Goal: Task Accomplishment & Management: Manage account settings

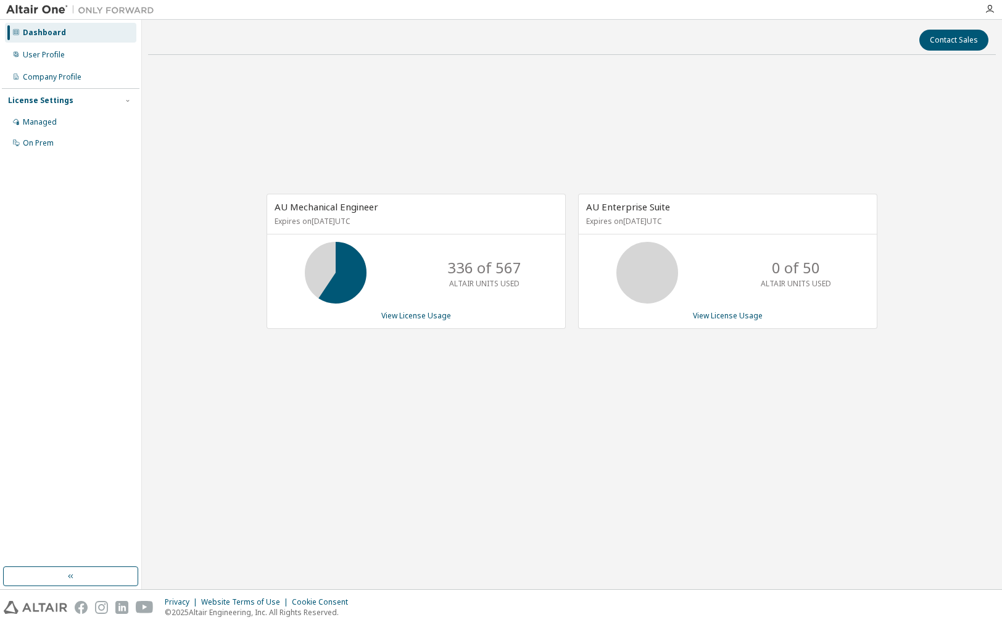
click at [419, 197] on div "AU Mechanical Engineer Expires on November 1, 2025 UTC" at bounding box center [416, 214] width 298 height 40
click at [52, 51] on div "User Profile" at bounding box center [44, 55] width 42 height 10
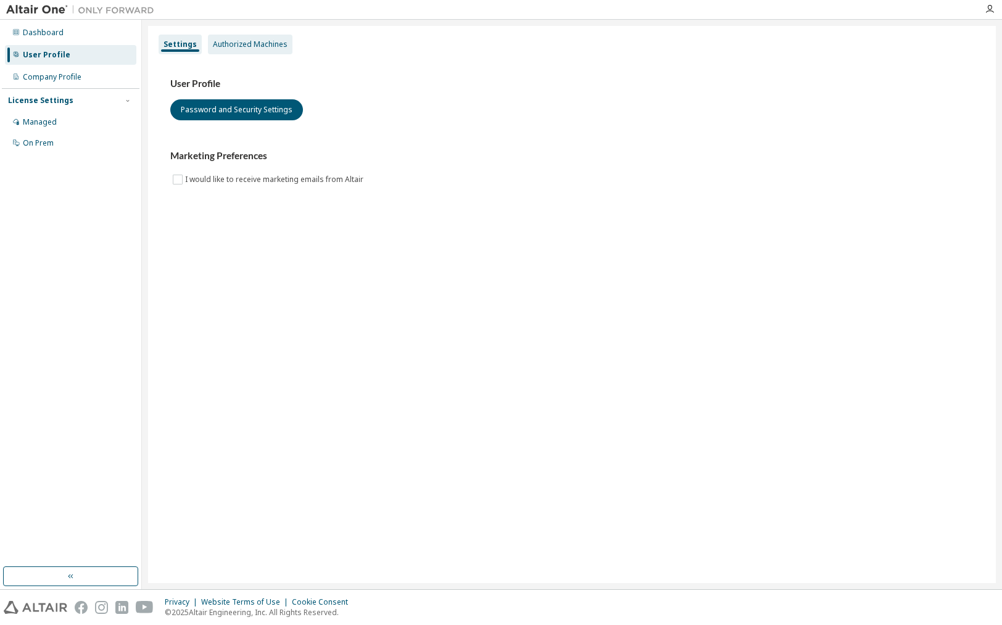
click at [255, 43] on div "Authorized Machines" at bounding box center [250, 45] width 75 height 10
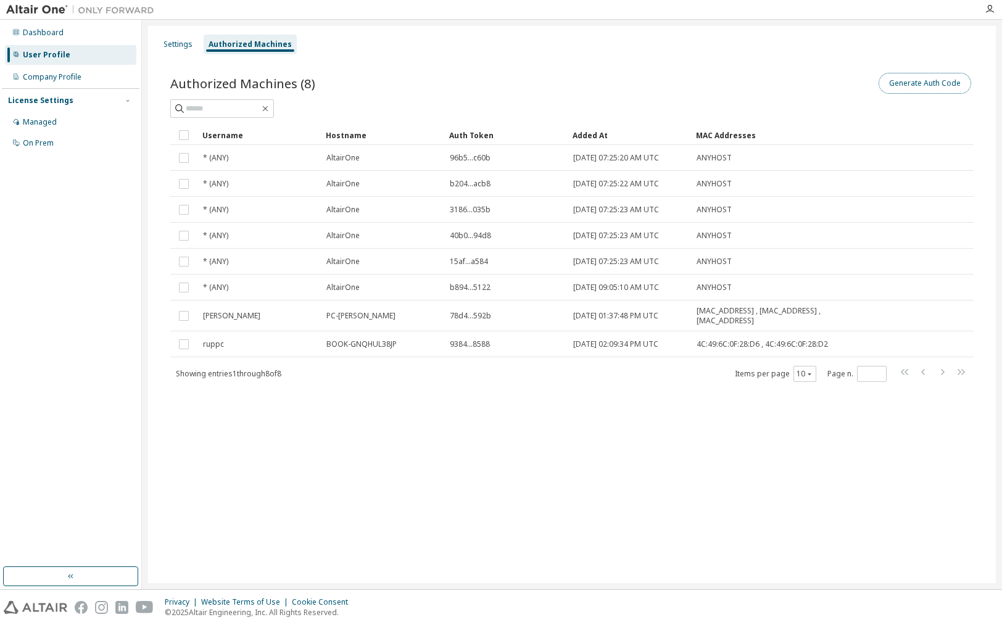
click at [942, 78] on button "Generate Auth Code" at bounding box center [925, 83] width 93 height 21
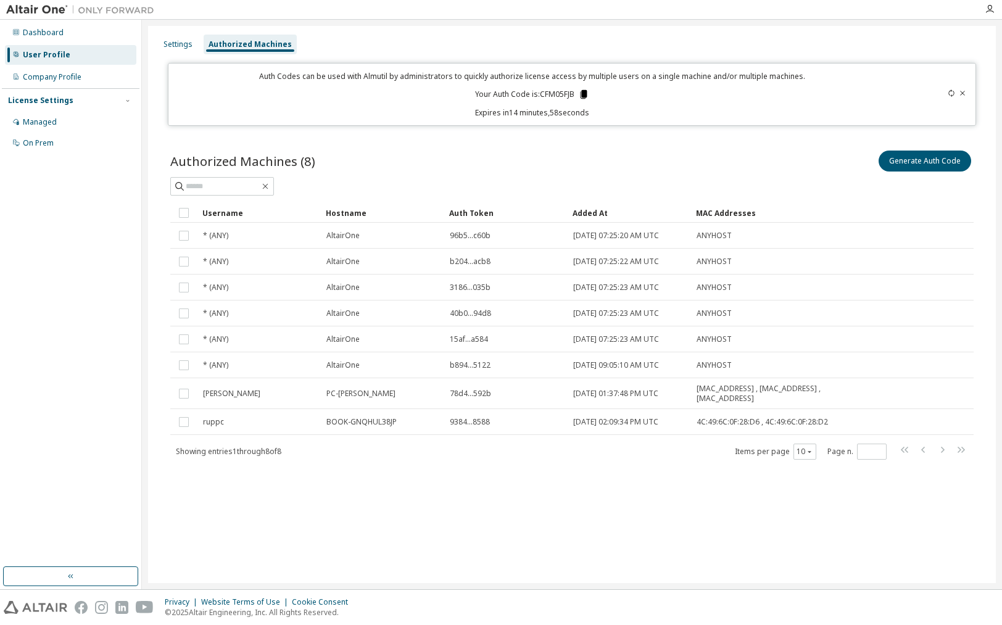
click at [588, 95] on icon at bounding box center [583, 94] width 11 height 11
